Goal: Task Accomplishment & Management: Use online tool/utility

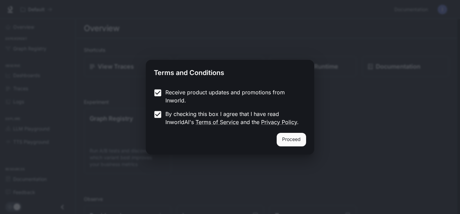
click at [298, 136] on button "Proceed" at bounding box center [291, 140] width 29 height 14
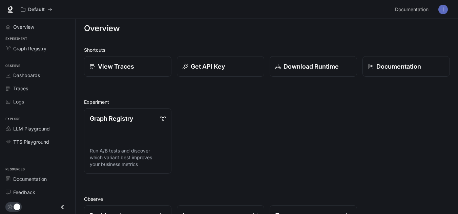
click at [293, 152] on div "Graph Registry Run A/B tests and discover which variant best improves your busi…" at bounding box center [264, 138] width 371 height 71
click at [40, 27] on div "Overview" at bounding box center [41, 26] width 57 height 7
click at [64, 205] on icon "Close drawer" at bounding box center [62, 207] width 9 height 9
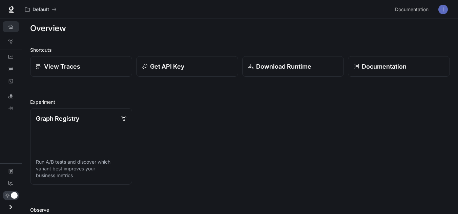
scroll to position [13, 0]
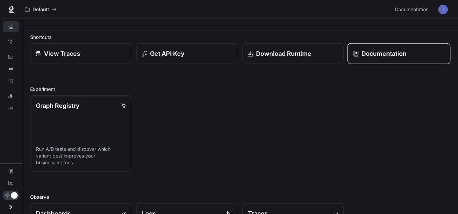
click at [394, 60] on link "Documentation" at bounding box center [398, 53] width 103 height 21
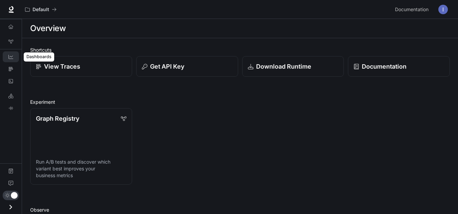
click at [12, 59] on icon "Dashboards" at bounding box center [10, 56] width 5 height 5
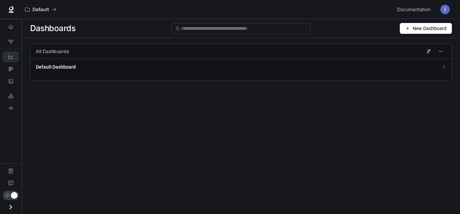
click at [415, 26] on span "New Dashboard" at bounding box center [430, 28] width 34 height 7
click at [401, 45] on div "Create dashboard" at bounding box center [418, 42] width 56 height 7
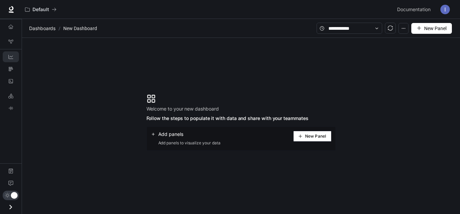
click at [317, 139] on button "New Panel" at bounding box center [312, 136] width 38 height 11
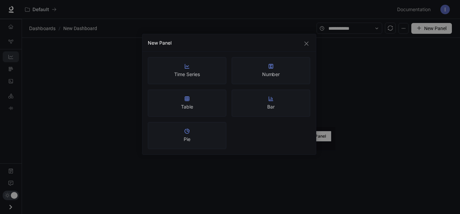
click at [277, 102] on div "Bar" at bounding box center [271, 103] width 79 height 27
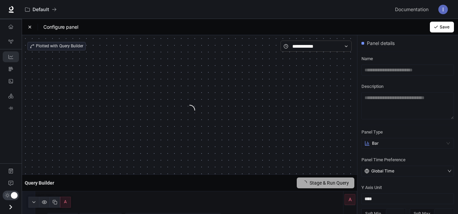
drag, startPoint x: 169, startPoint y: 95, endPoint x: 183, endPoint y: 100, distance: 15.3
click at [183, 100] on div "Plotted with Query Builder" at bounding box center [189, 105] width 324 height 129
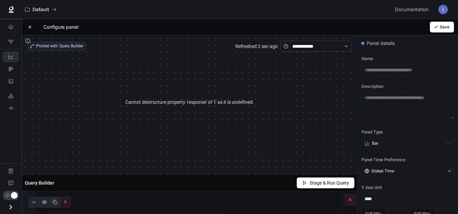
click at [184, 104] on article "Cannot destructure property 'response' of 't' as it is undefined." at bounding box center [189, 102] width 129 height 7
drag, startPoint x: 193, startPoint y: 108, endPoint x: 181, endPoint y: 107, distance: 11.9
click at [181, 107] on div "Cannot destructure property 'response' of 't' as it is undefined." at bounding box center [189, 102] width 324 height 101
click at [181, 131] on div "Cannot destructure property 'response' of 't' as it is undefined." at bounding box center [189, 102] width 324 height 101
drag, startPoint x: 455, startPoint y: 89, endPoint x: 457, endPoint y: 120, distance: 30.9
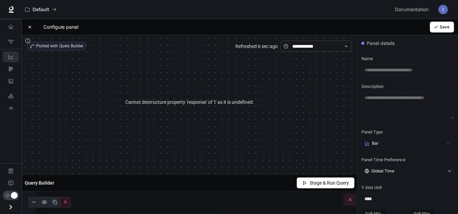
click at [457, 120] on section "Name Description" at bounding box center [407, 88] width 101 height 74
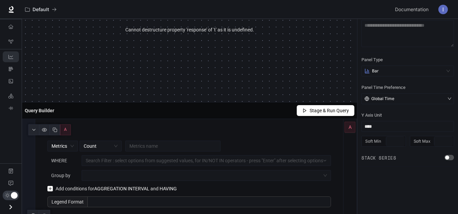
scroll to position [83, 0]
